Goal: Task Accomplishment & Management: Manage account settings

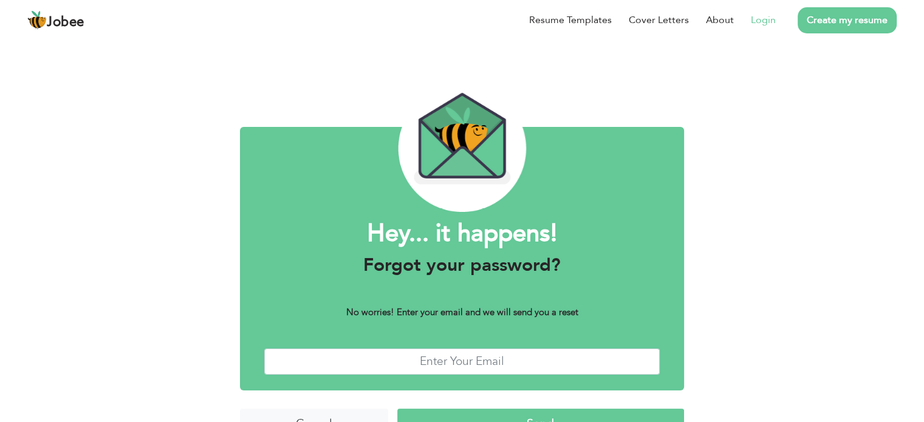
click at [763, 21] on link "Login" at bounding box center [763, 20] width 25 height 15
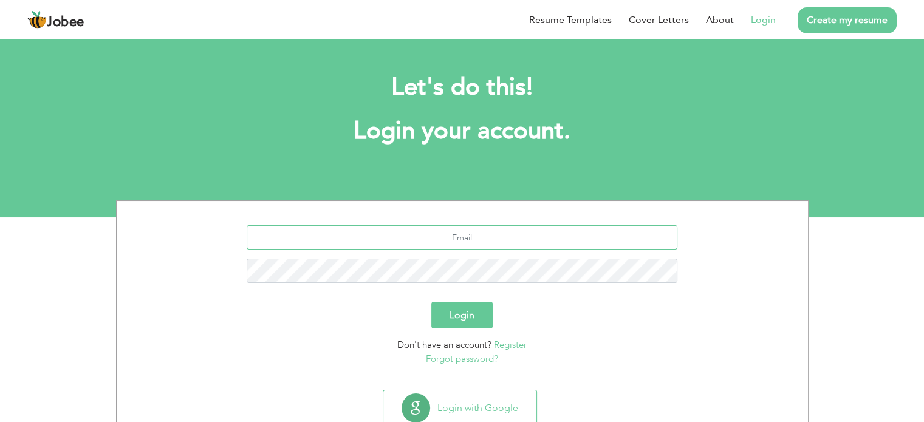
click at [463, 243] on input "text" at bounding box center [462, 237] width 431 height 24
type input "[EMAIL_ADDRESS][DOMAIN_NAME]"
click at [431, 302] on button "Login" at bounding box center [461, 315] width 61 height 27
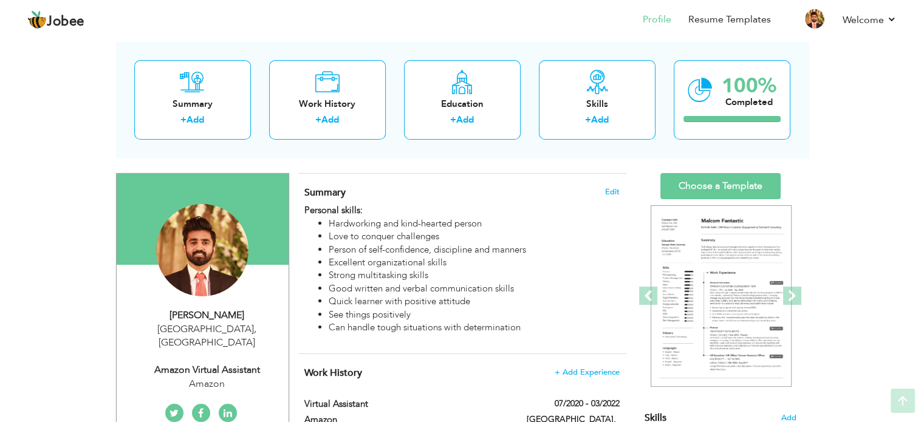
scroll to position [57, 0]
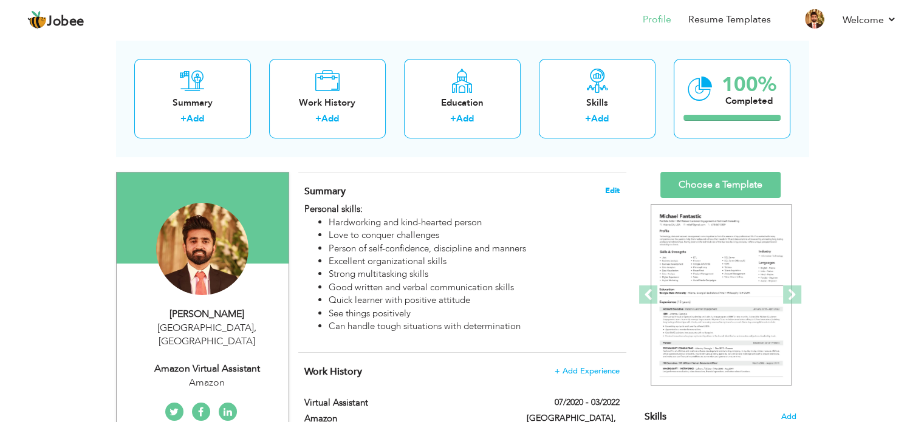
click at [608, 188] on span "Edit" at bounding box center [612, 190] width 15 height 9
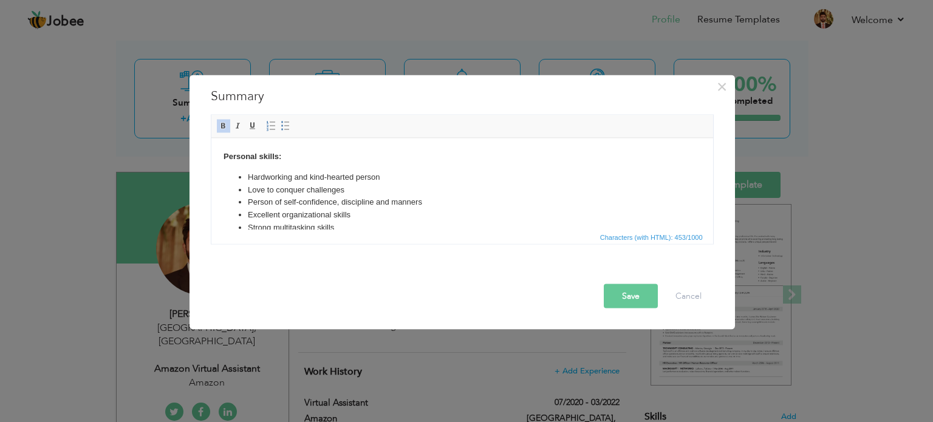
click at [176, 183] on div "× Summary Personal skills: Hardworking and kind-hearted person Love to conquer …" at bounding box center [466, 211] width 933 height 422
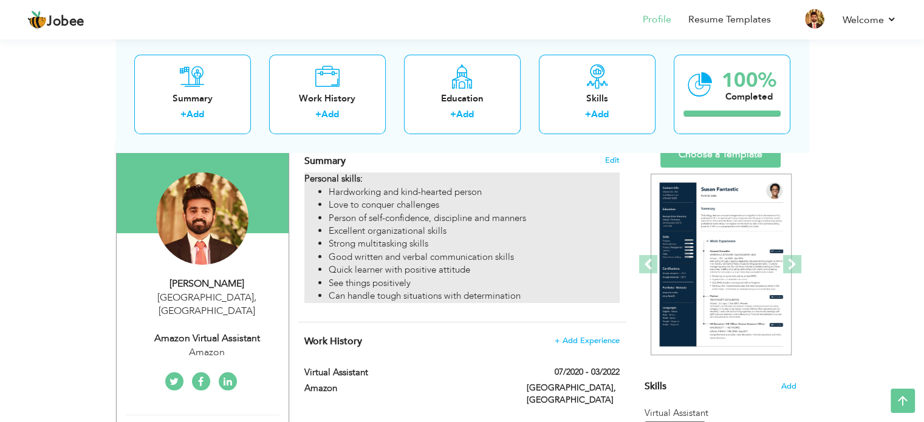
scroll to position [87, 0]
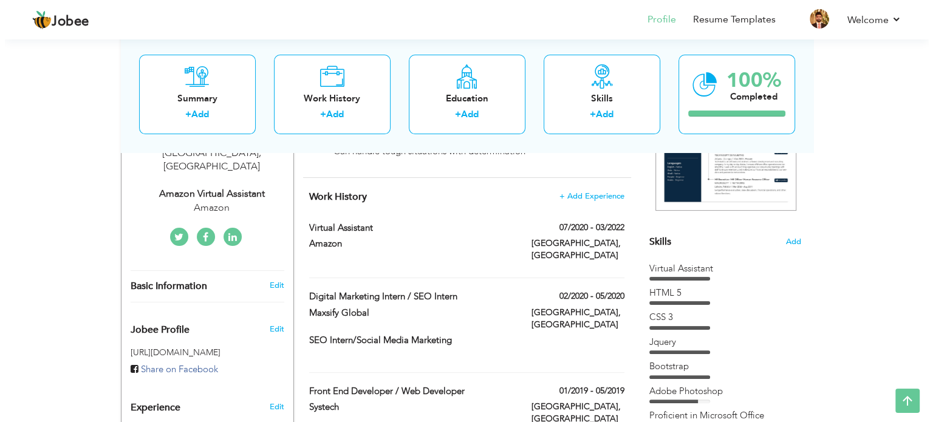
scroll to position [221, 0]
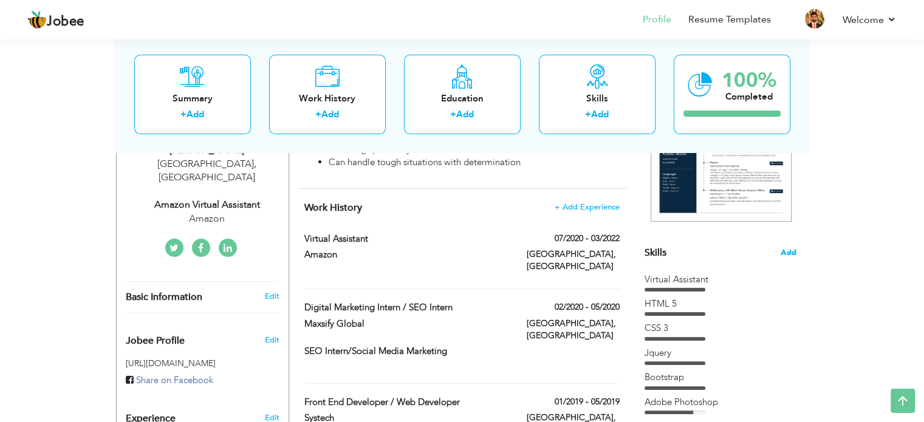
click at [786, 248] on span "Add" at bounding box center [789, 253] width 16 height 12
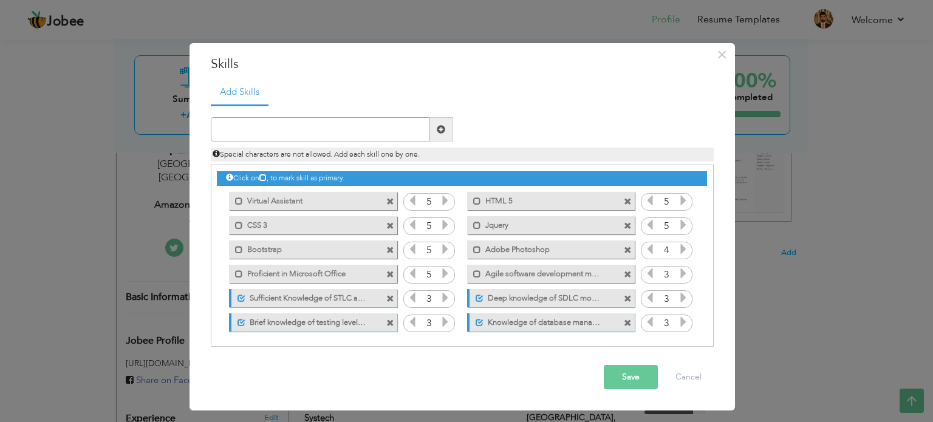
click at [318, 132] on input "text" at bounding box center [320, 129] width 219 height 24
click at [824, 185] on div "× Skills Add Skills Duplicate entry Mark as primary skill. 5 5 5" at bounding box center [466, 211] width 933 height 422
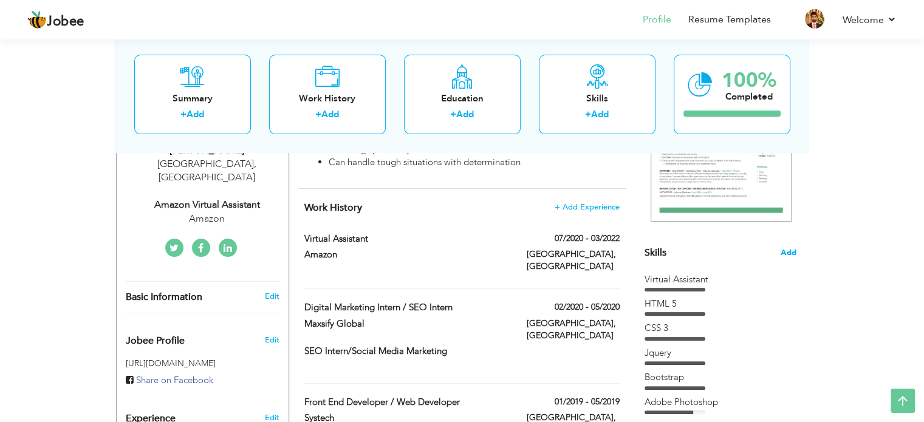
click at [795, 253] on span "Add" at bounding box center [789, 253] width 16 height 12
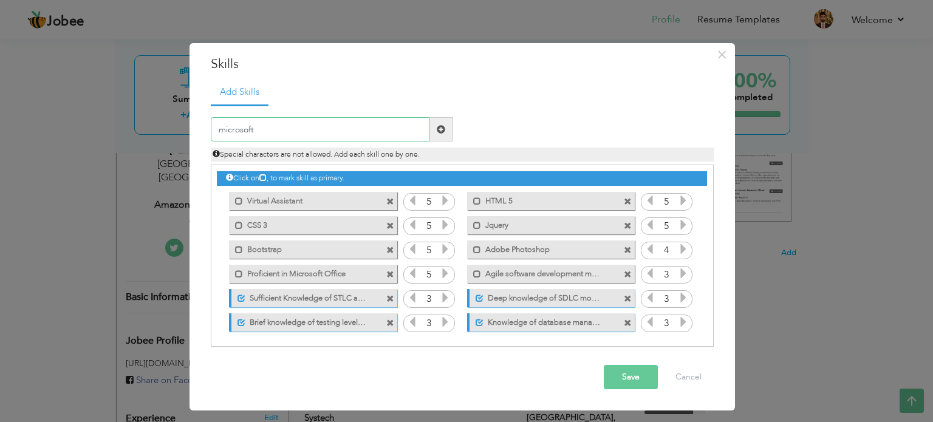
type input "microsoft"
click at [442, 129] on span at bounding box center [441, 129] width 9 height 9
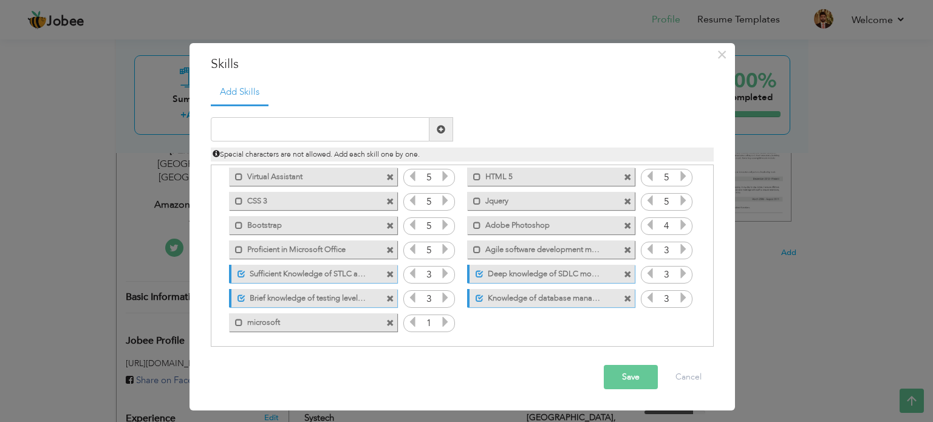
scroll to position [27, 0]
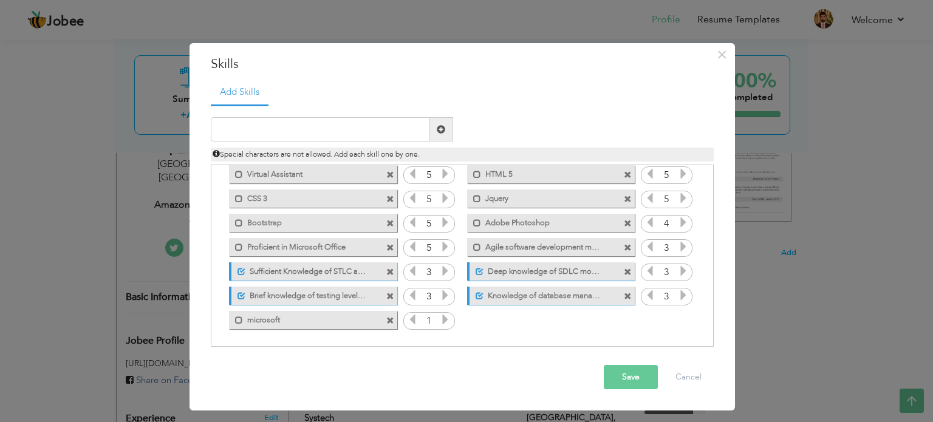
click at [389, 319] on span at bounding box center [390, 321] width 8 height 8
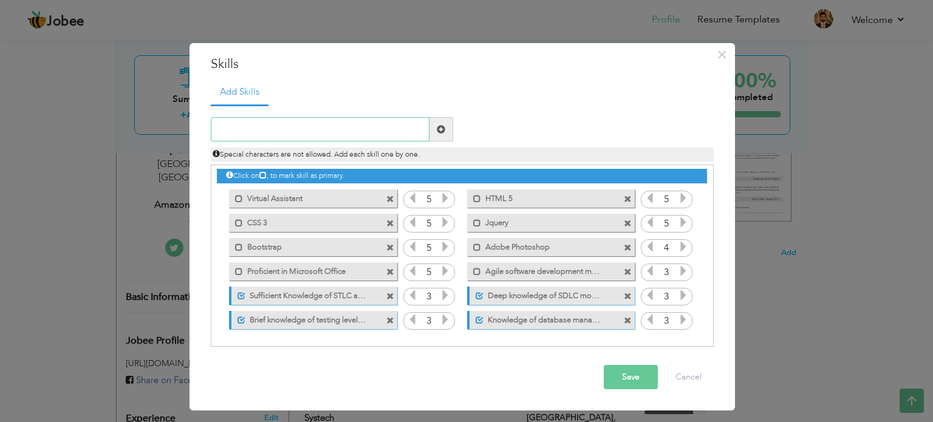
click at [323, 124] on input "text" at bounding box center [320, 129] width 219 height 24
type input "Microsoft(Excel Word Outlook)"
click at [432, 126] on span at bounding box center [441, 129] width 24 height 24
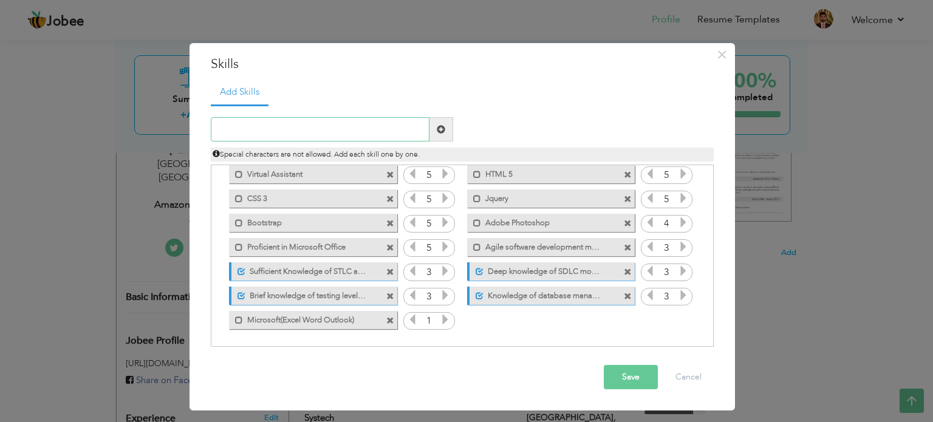
click at [317, 132] on input "text" at bounding box center [320, 129] width 219 height 24
click at [841, 169] on div "× Skills Add Skills Duplicate entry Mark as primary skill. 5 5 5" at bounding box center [466, 211] width 933 height 422
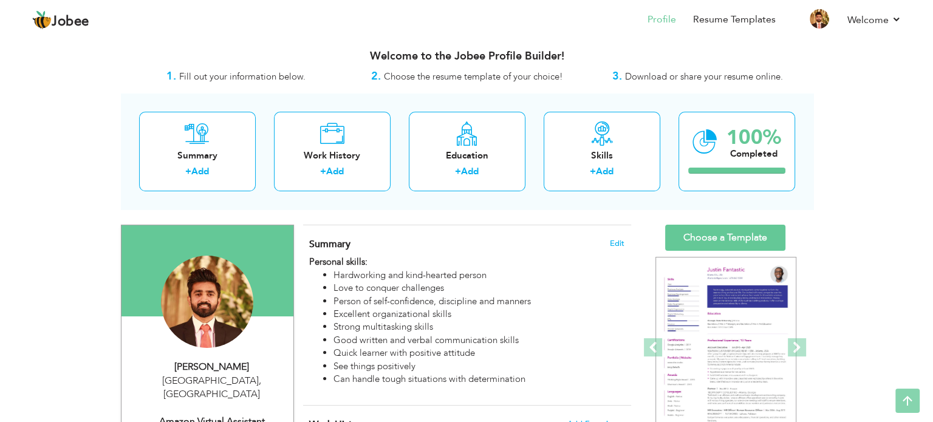
scroll to position [0, 0]
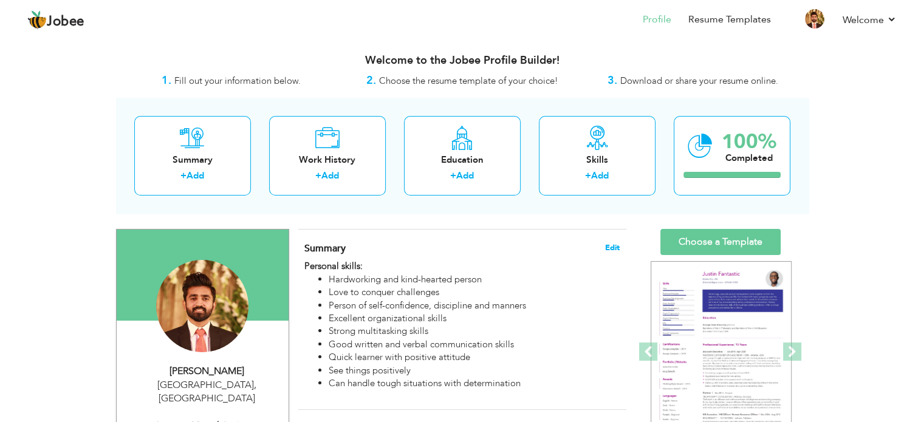
click at [609, 250] on span "Edit" at bounding box center [612, 248] width 15 height 9
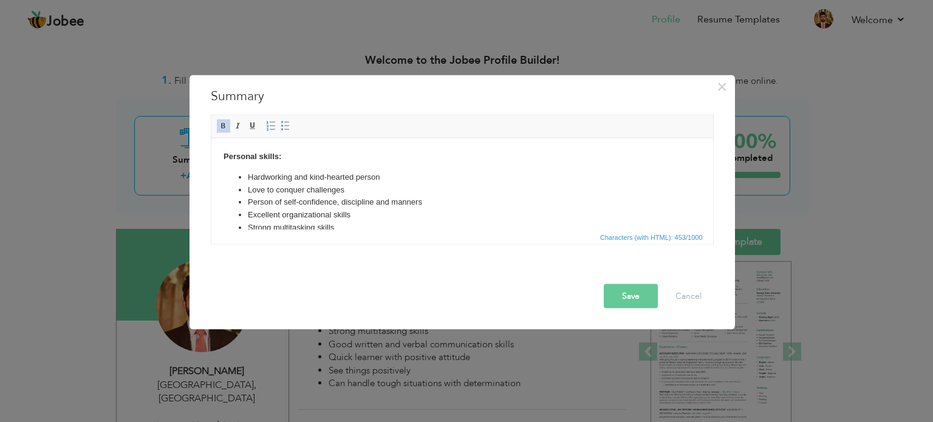
click at [347, 223] on li "Strong multitasking skills" at bounding box center [461, 227] width 429 height 13
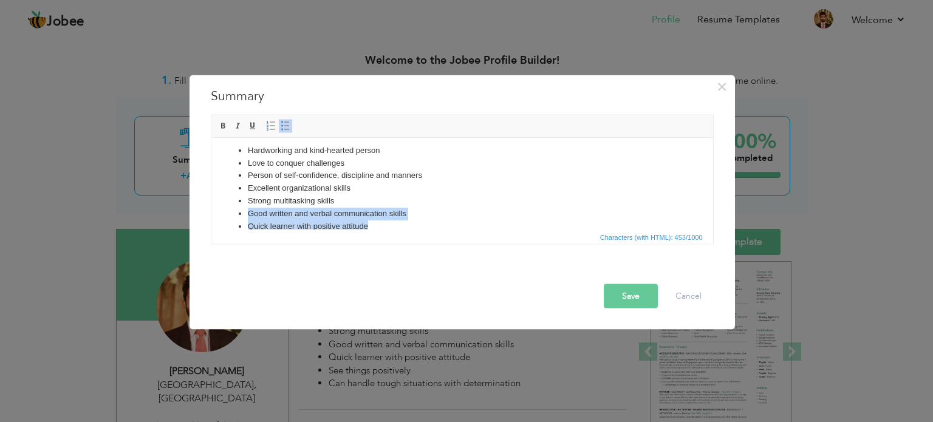
click at [347, 223] on ul "Hardworking and kind-hearted person Love to conquer challenges Person of self-c…" at bounding box center [461, 201] width 477 height 114
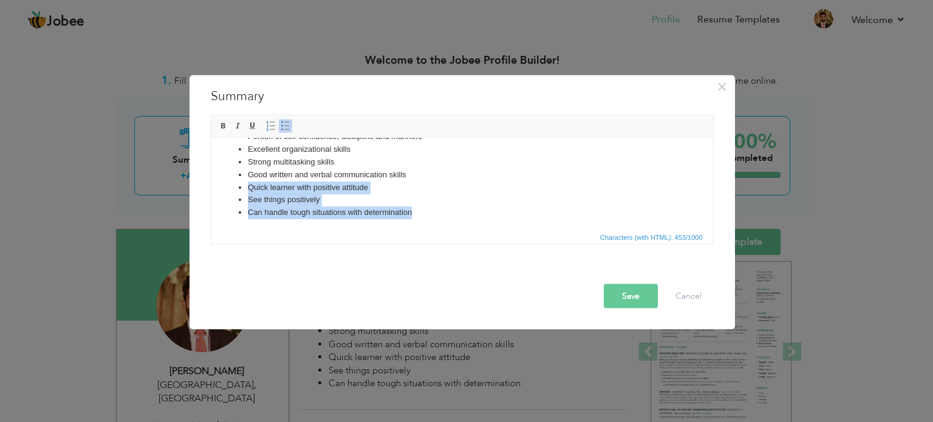
click at [347, 223] on html "Personal skills: Hardworking and kind-hearted person Love to conquer challenges…" at bounding box center [462, 151] width 502 height 159
click at [347, 223] on html "Personal skills: Hardworking and kind-hearted person Love to conquer challenges…" at bounding box center [462, 150] width 502 height 159
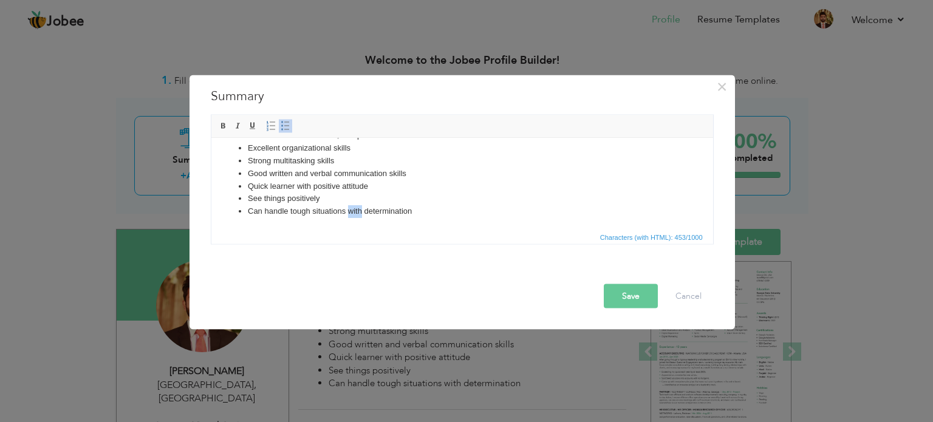
click at [347, 223] on html "Personal skills: Hardworking and kind-hearted person Love to conquer challenges…" at bounding box center [462, 150] width 502 height 159
click at [422, 210] on li "Can handle tough situations with determination" at bounding box center [461, 211] width 429 height 13
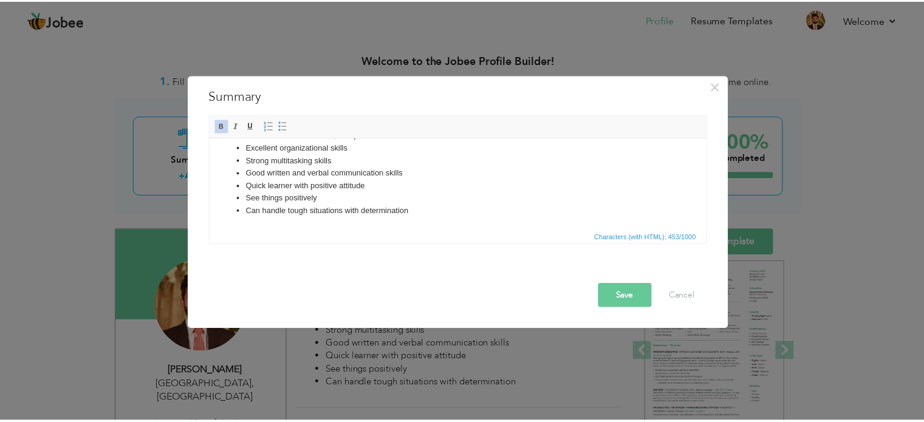
scroll to position [0, 0]
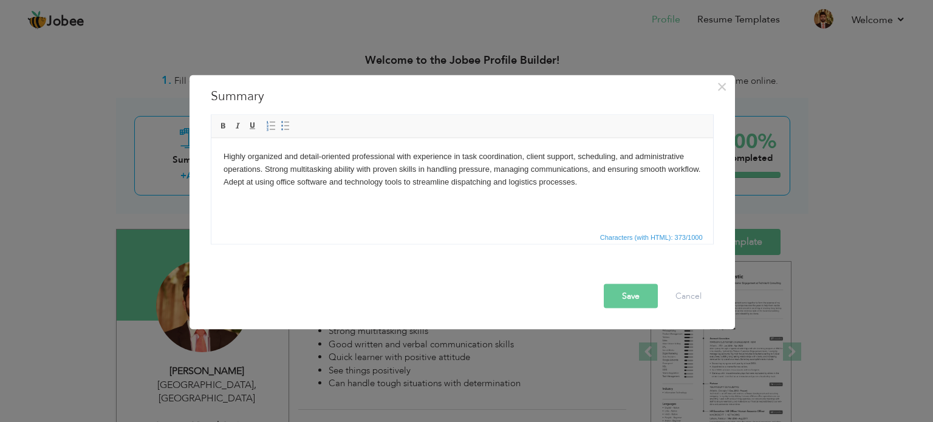
click at [636, 297] on button "Save" at bounding box center [631, 296] width 54 height 24
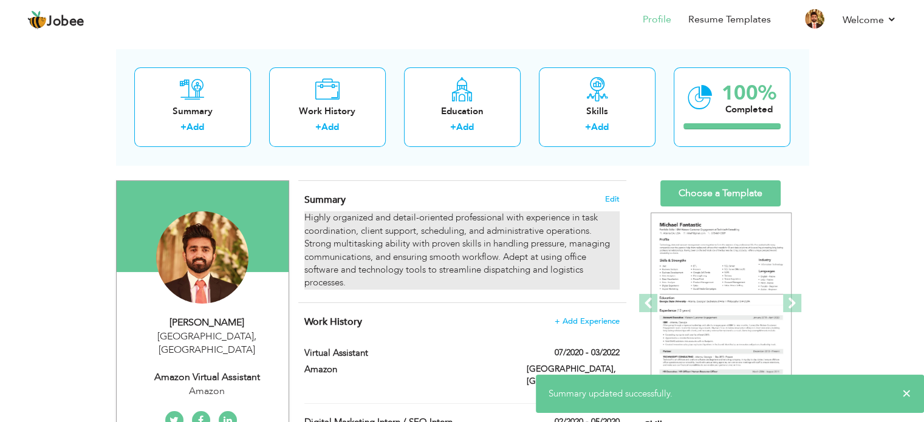
scroll to position [63, 0]
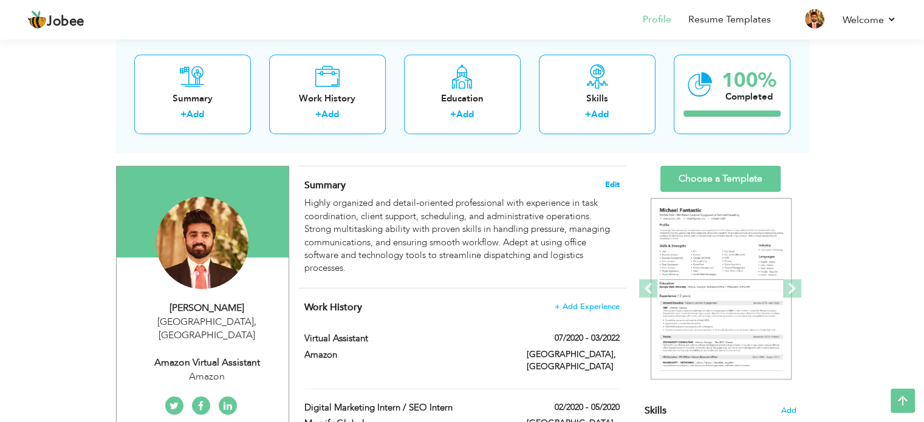
click at [609, 185] on span "Edit" at bounding box center [612, 184] width 15 height 9
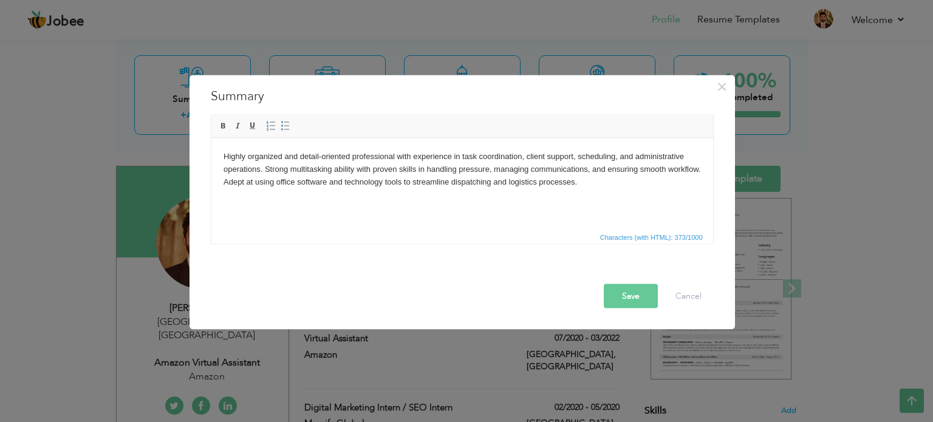
click at [628, 298] on button "Save" at bounding box center [631, 296] width 54 height 24
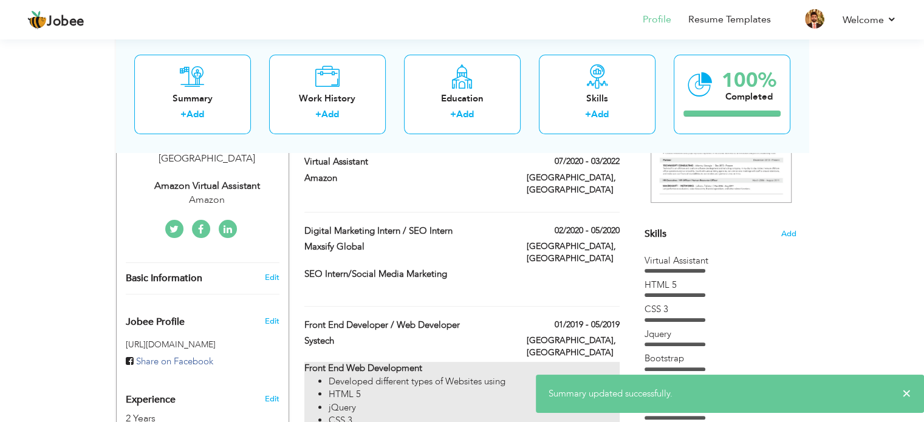
scroll to position [241, 0]
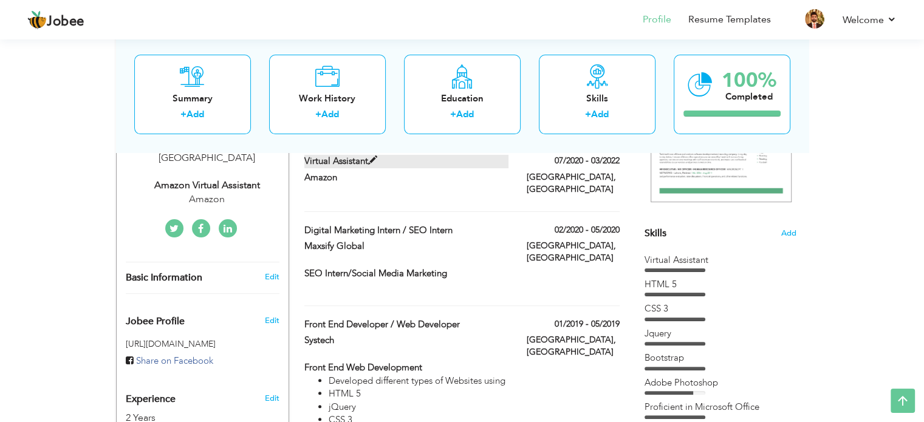
click at [374, 157] on span at bounding box center [372, 160] width 9 height 9
type input "Virtual Assistant"
type input "Amazon"
type input "07/2020"
type input "03/2022"
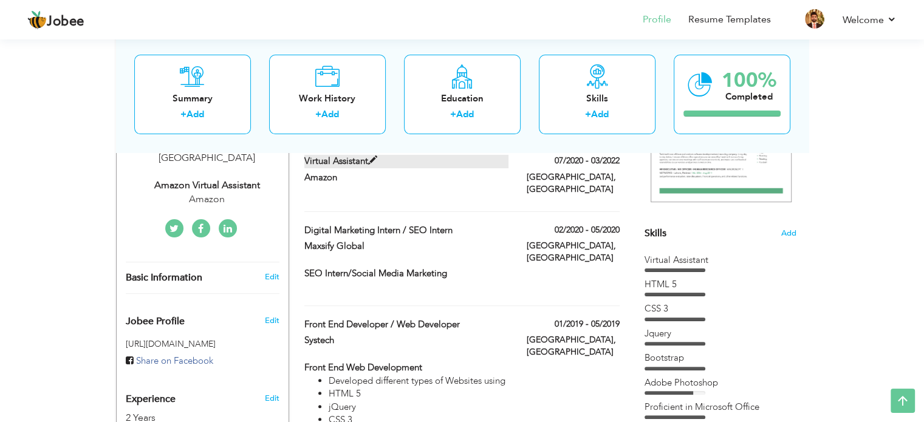
type input "[GEOGRAPHIC_DATA]"
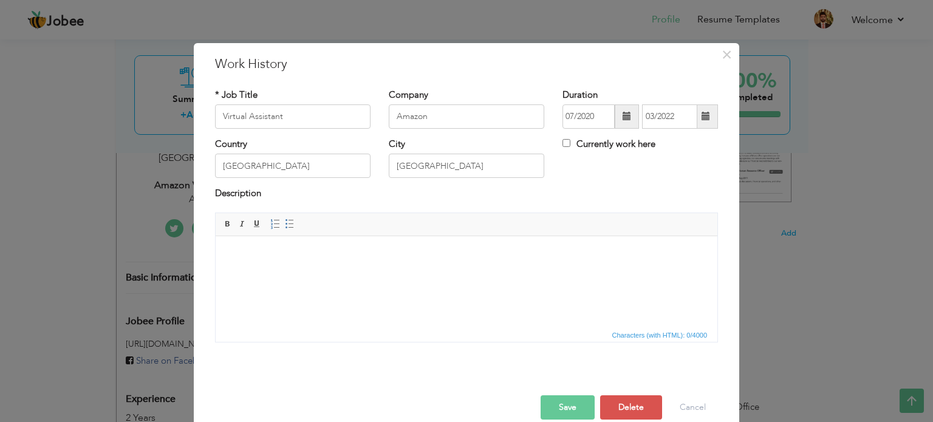
click at [829, 273] on div "× Work History * Job Title Virtual Assistant Company Amazon Duration City" at bounding box center [466, 211] width 933 height 422
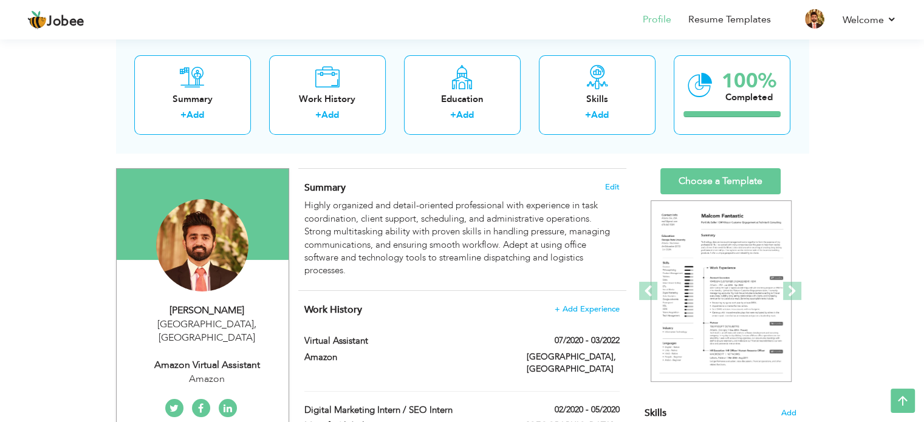
scroll to position [0, 0]
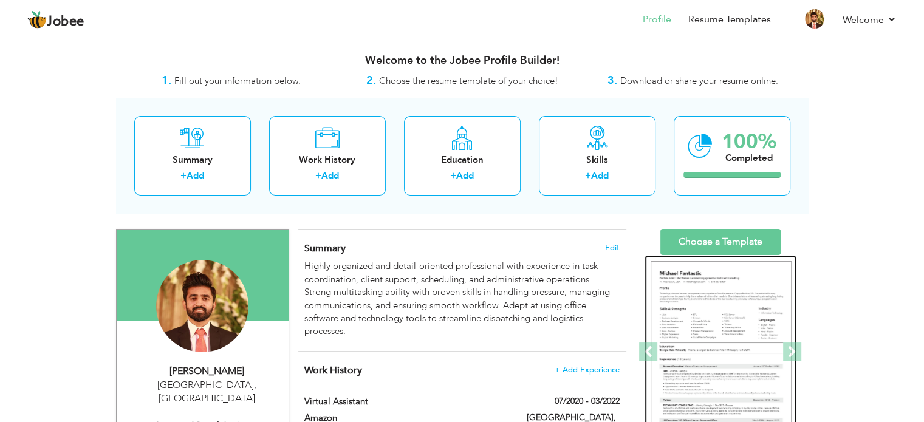
click at [707, 307] on img at bounding box center [721, 352] width 141 height 182
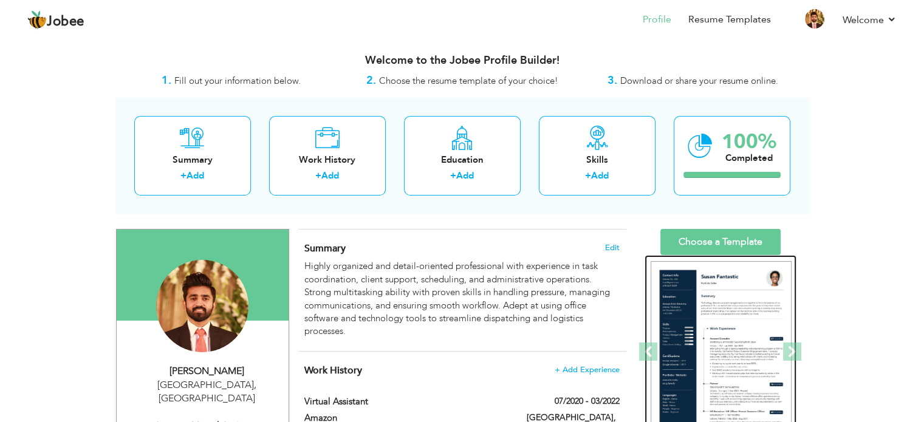
click at [701, 308] on img at bounding box center [721, 352] width 141 height 182
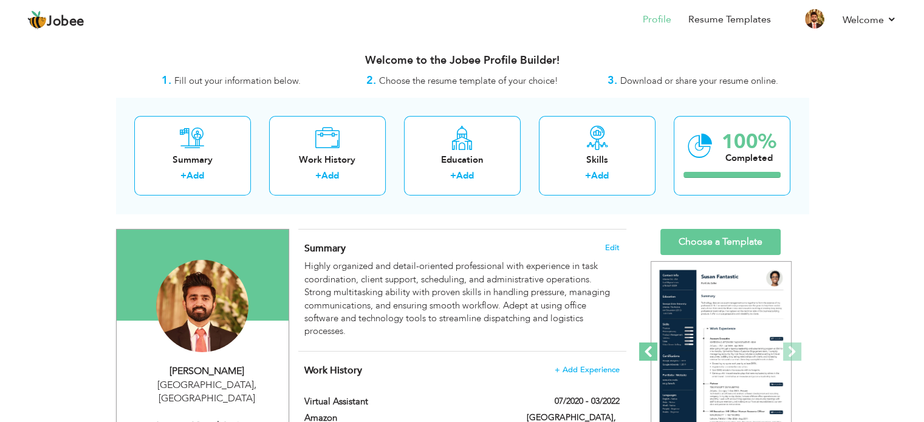
click at [643, 347] on span at bounding box center [648, 352] width 18 height 18
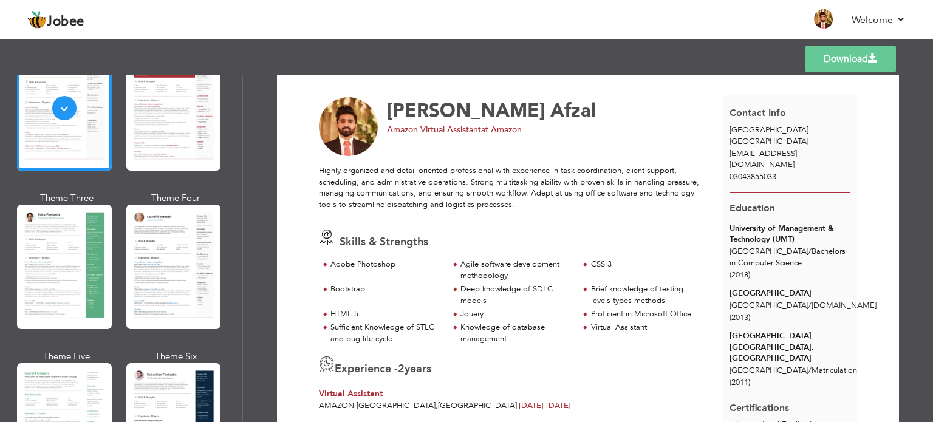
scroll to position [15, 0]
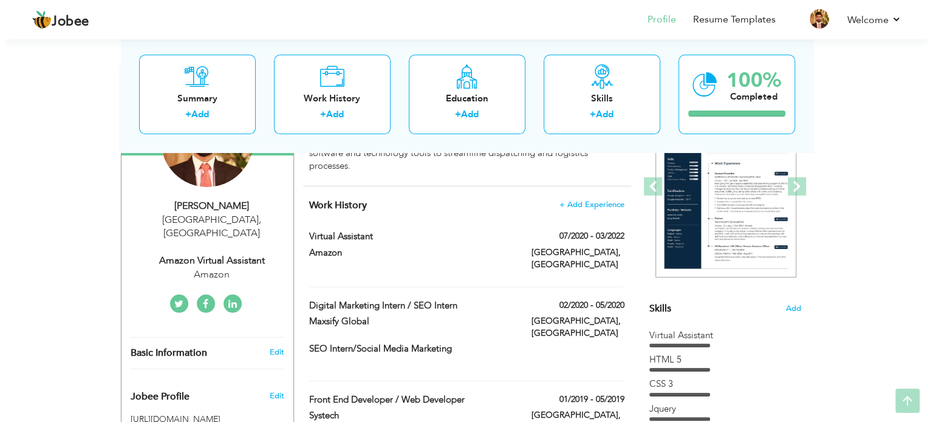
scroll to position [169, 0]
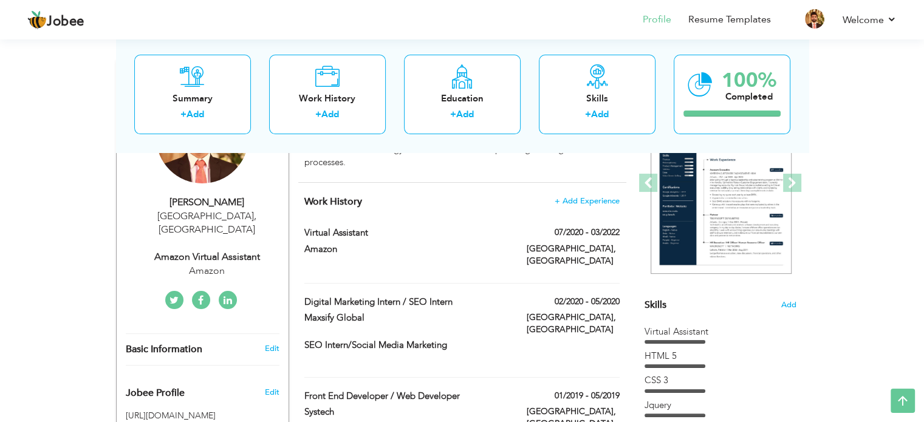
click at [235, 250] on div "Amazon Virtual Assistant" at bounding box center [207, 257] width 163 height 14
type input "[PERSON_NAME]"
type input "Afzal"
type input "03043855033"
select select "number:166"
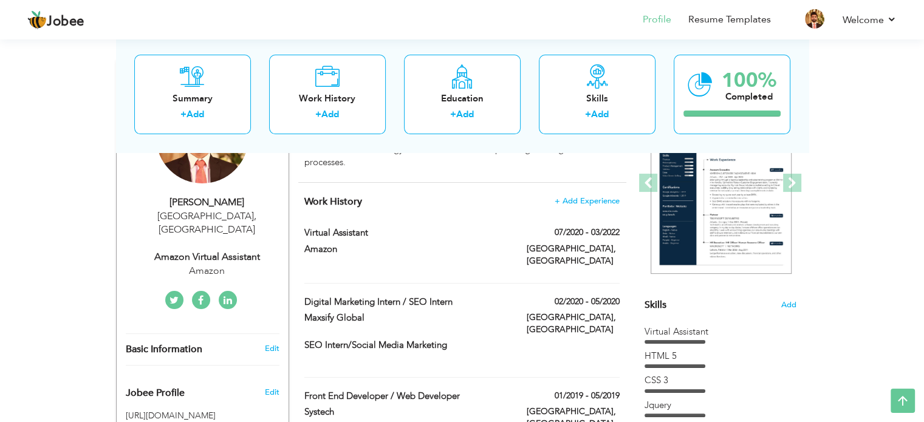
type input "[GEOGRAPHIC_DATA]"
select select "number:4"
type input "Amazon"
type input "Amazon Virtual Assistant"
type input "https://www.linkedin.com/in/rehan-afzal-a8a541182/"
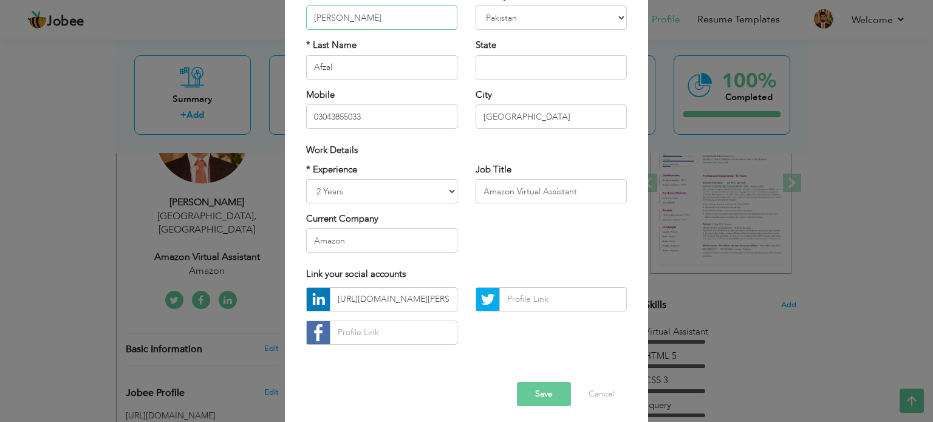
scroll to position [126, 0]
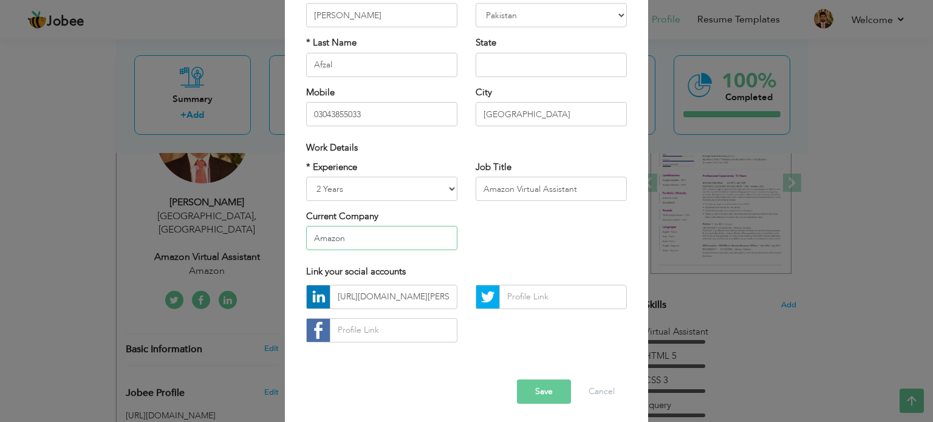
click at [366, 233] on input "Amazon" at bounding box center [381, 238] width 151 height 24
click at [534, 395] on button "Save" at bounding box center [544, 392] width 54 height 24
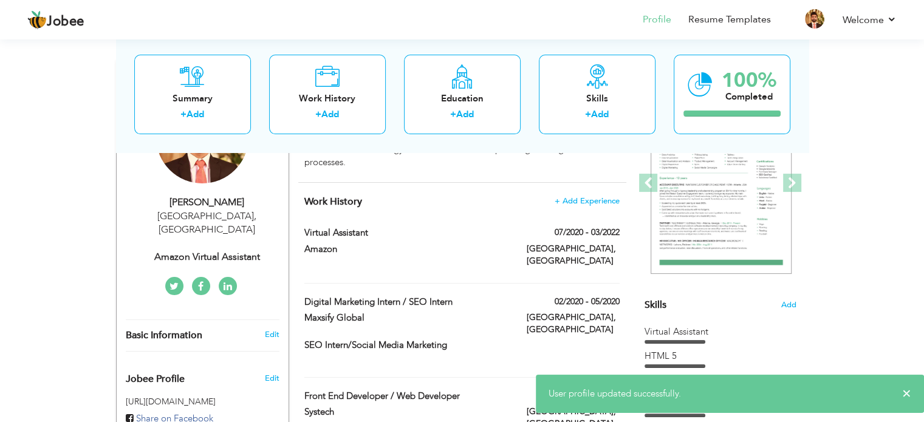
click at [241, 250] on div "Amazon Virtual Assistant" at bounding box center [207, 257] width 163 height 14
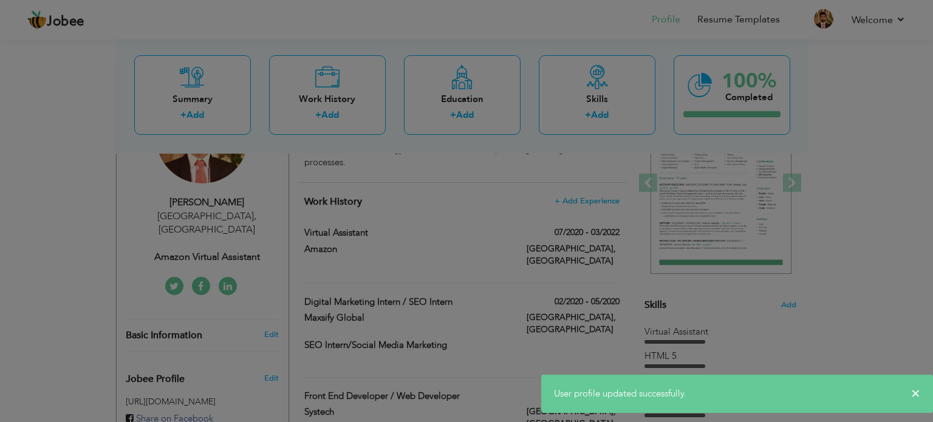
scroll to position [0, 0]
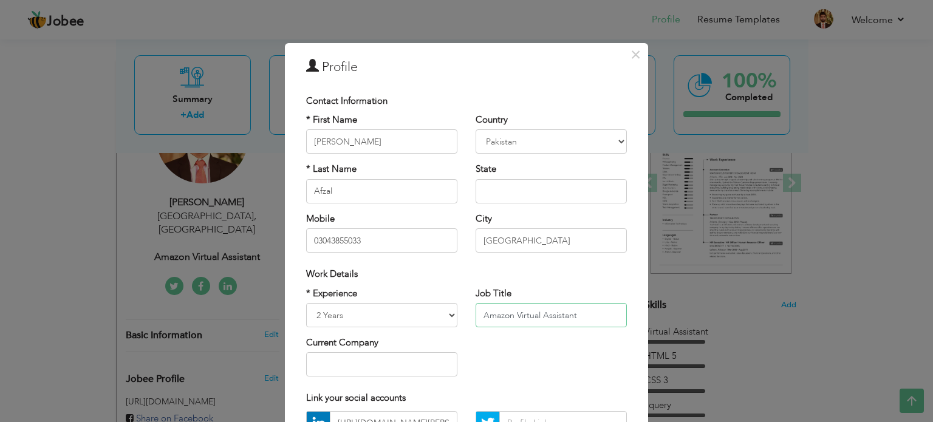
click at [510, 313] on input "Amazon Virtual Assistant" at bounding box center [551, 315] width 151 height 24
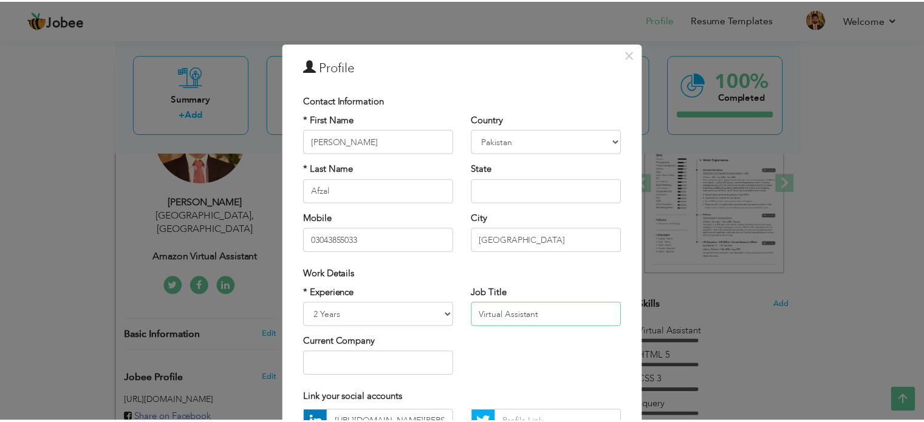
scroll to position [129, 0]
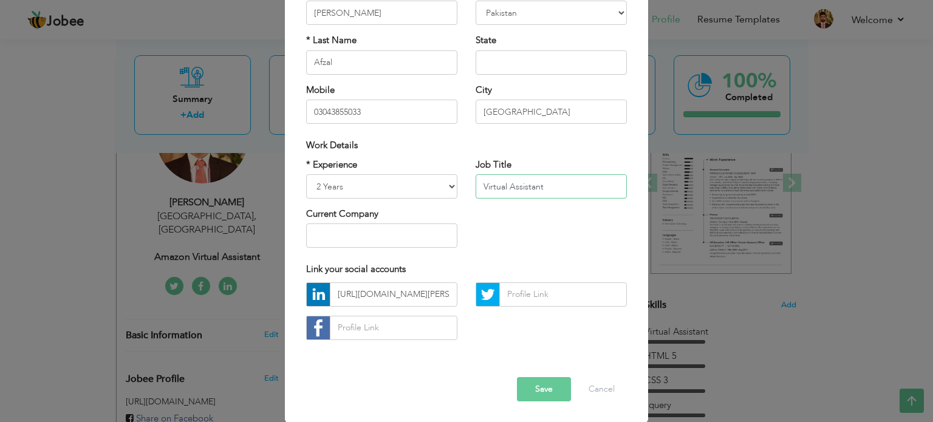
type input "Virtual Assistant"
click at [528, 374] on div "Error" at bounding box center [466, 367] width 339 height 19
click at [530, 380] on button "Save" at bounding box center [544, 389] width 54 height 24
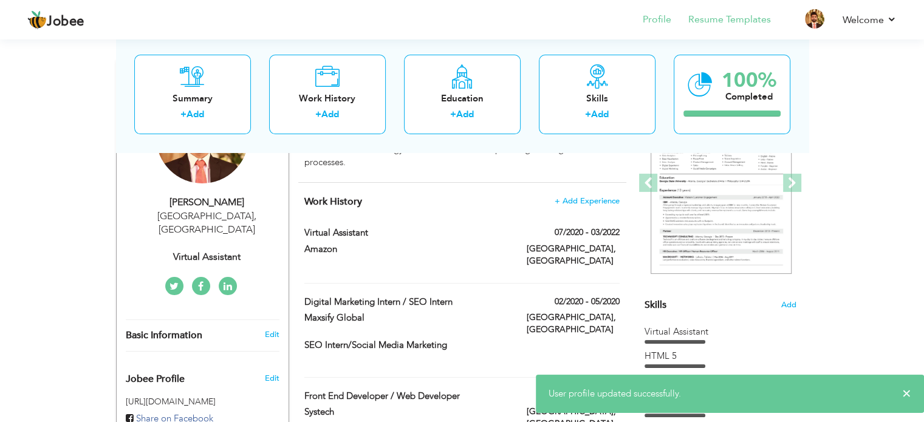
click at [716, 12] on li "Resume Templates" at bounding box center [721, 20] width 100 height 33
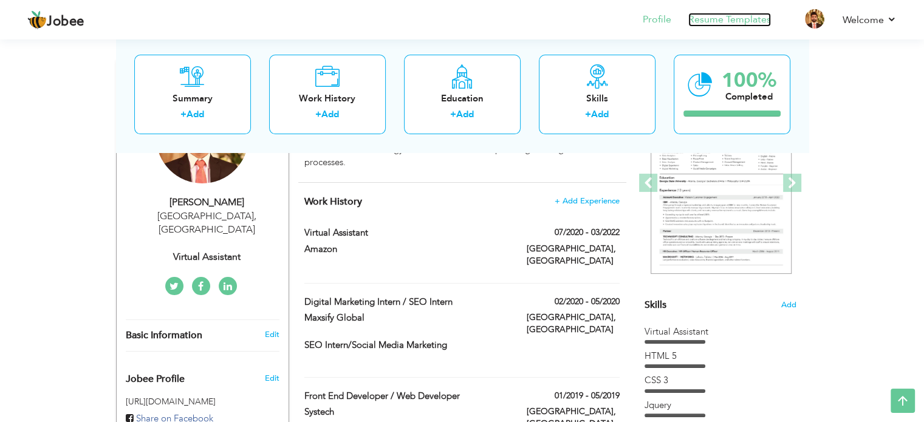
click at [741, 21] on link "Resume Templates" at bounding box center [729, 20] width 83 height 14
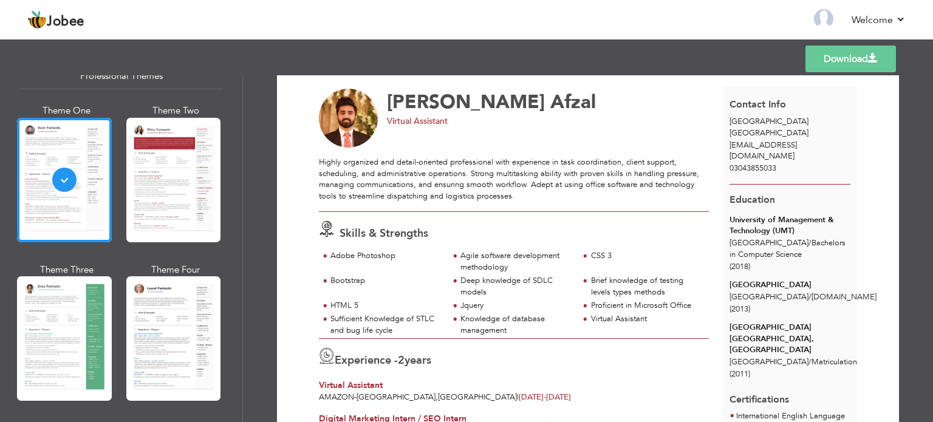
scroll to position [26, 0]
click at [863, 60] on link "Download" at bounding box center [850, 59] width 91 height 27
click at [695, 247] on div "Skills & Strengths Adobe Photoshop Agile software development methodology CSS 3…" at bounding box center [514, 275] width 404 height 127
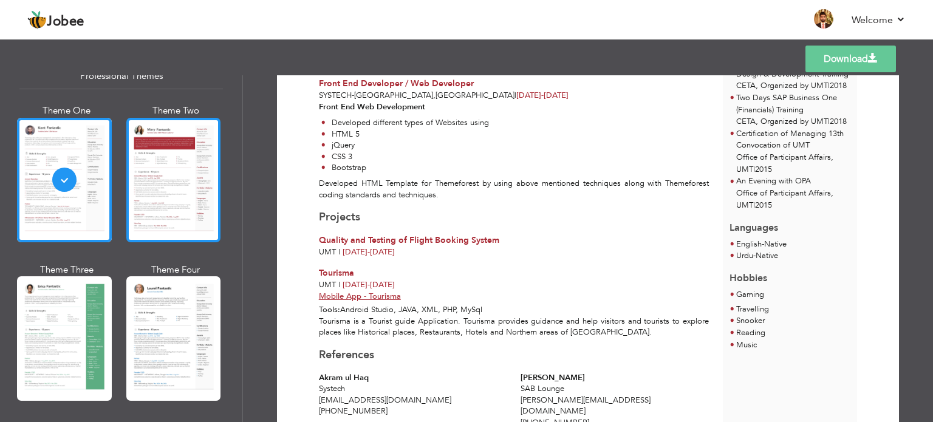
scroll to position [415, 0]
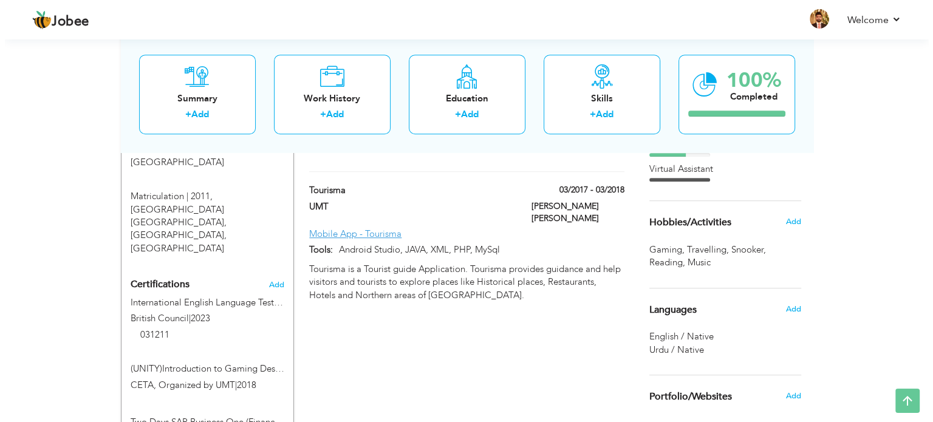
scroll to position [640, 0]
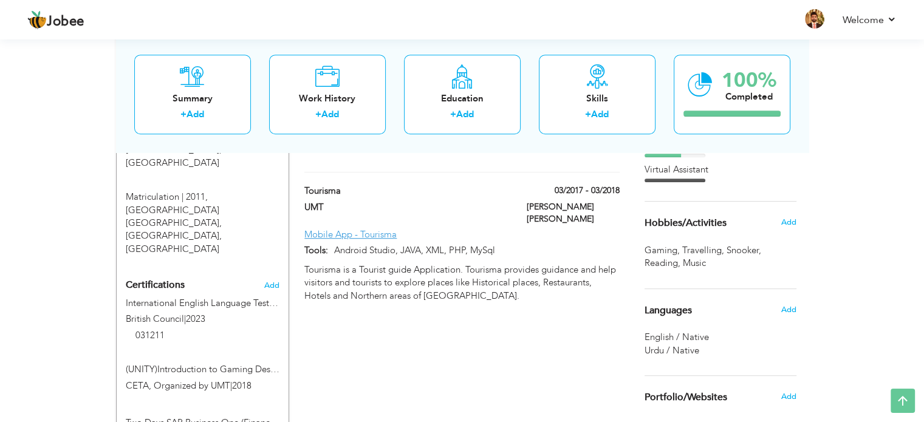
click at [747, 257] on span "Snooker ," at bounding box center [744, 250] width 37 height 13
click at [781, 228] on span "Add" at bounding box center [788, 222] width 16 height 11
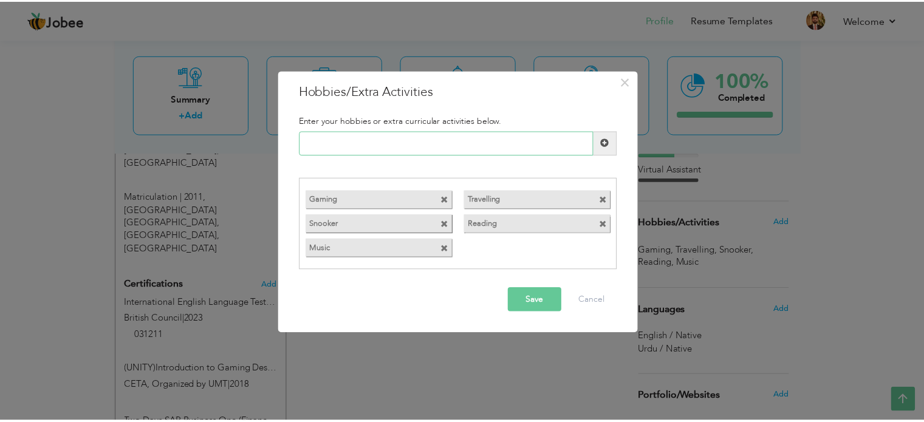
scroll to position [0, 0]
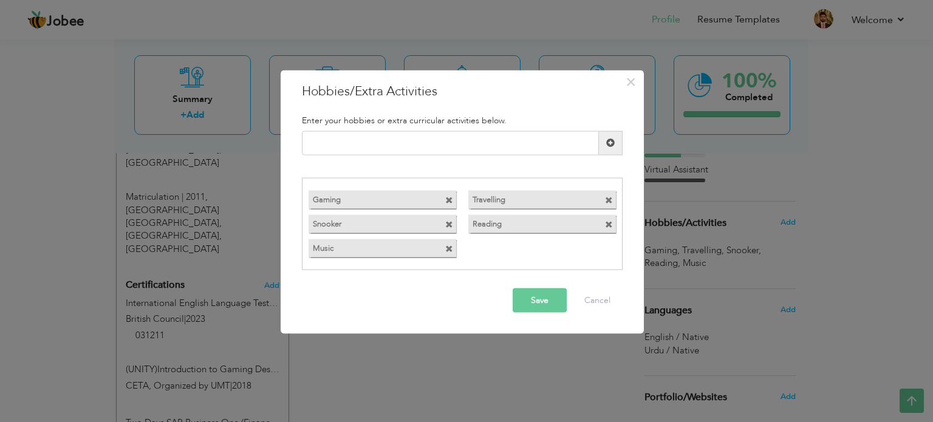
click at [449, 247] on span at bounding box center [449, 249] width 8 height 8
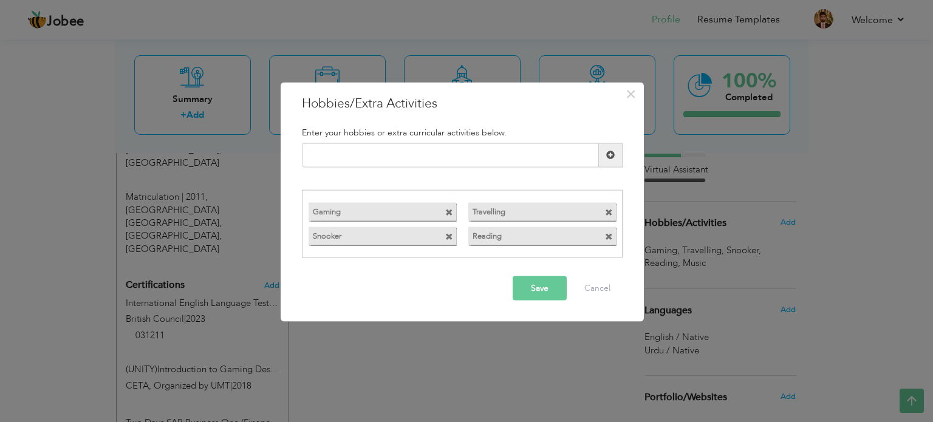
click at [448, 237] on span at bounding box center [449, 237] width 8 height 8
click at [447, 217] on span at bounding box center [449, 213] width 8 height 8
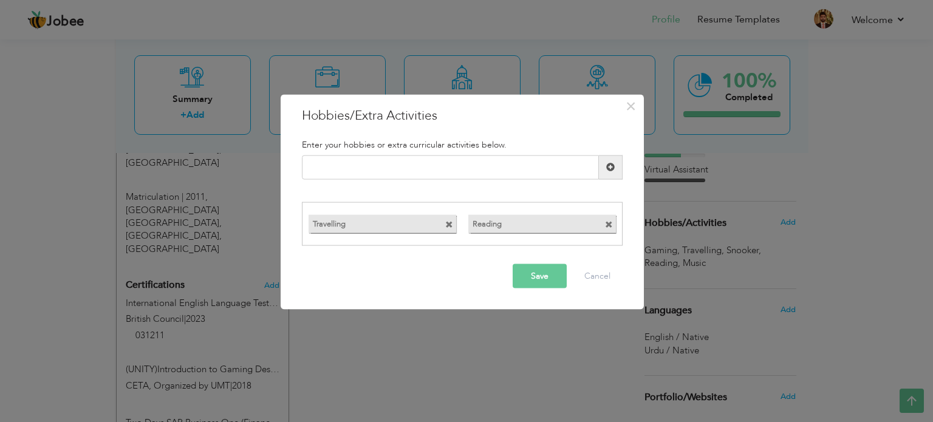
click at [447, 223] on span at bounding box center [449, 225] width 8 height 8
click at [451, 226] on span at bounding box center [449, 225] width 8 height 8
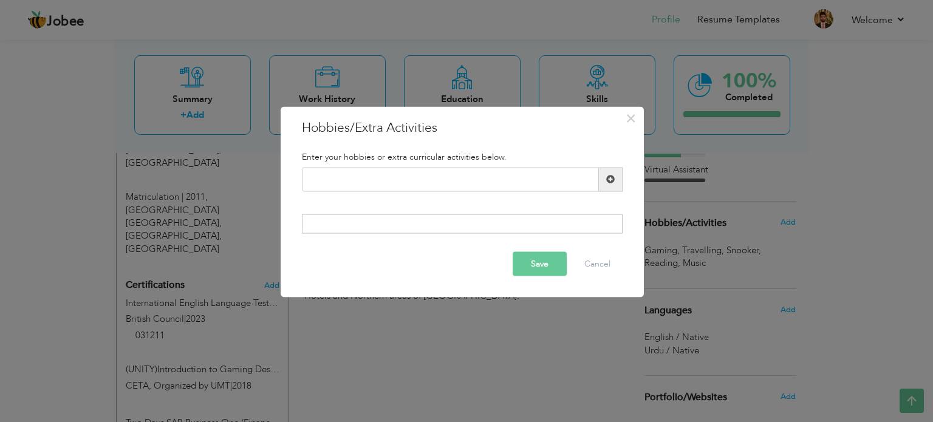
click at [542, 259] on button "Save" at bounding box center [540, 264] width 54 height 24
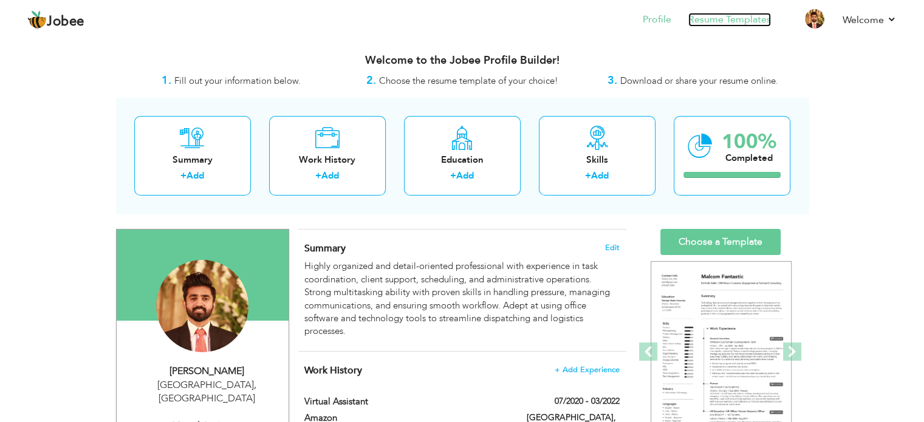
click at [719, 13] on link "Resume Templates" at bounding box center [729, 20] width 83 height 14
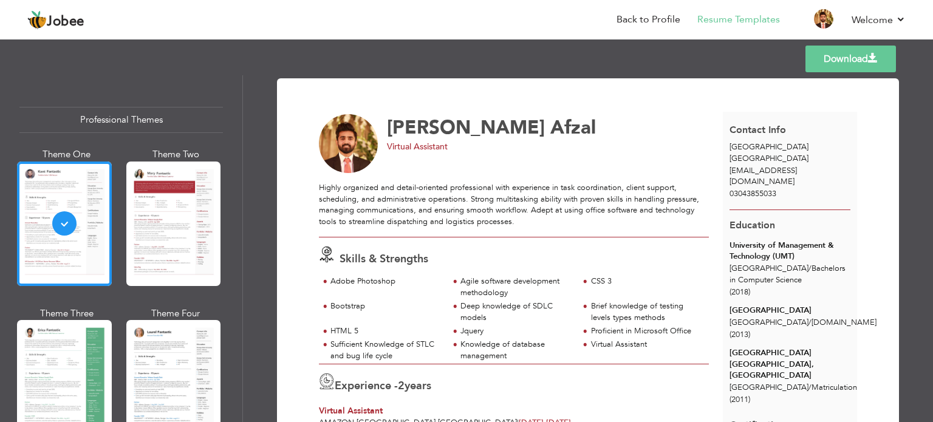
click at [872, 67] on link "Download" at bounding box center [850, 59] width 91 height 27
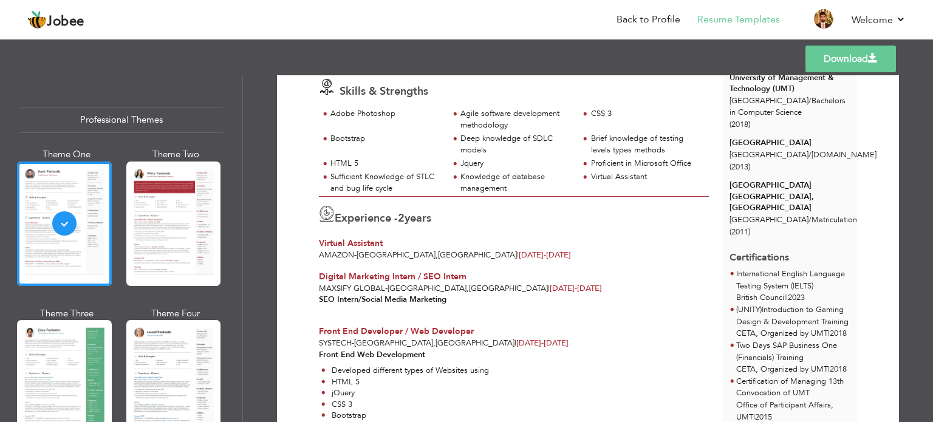
scroll to position [168, 0]
